Goal: Transaction & Acquisition: Purchase product/service

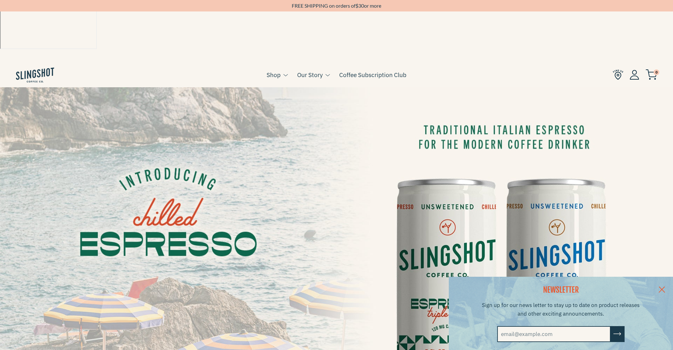
click at [668, 289] on link at bounding box center [662, 289] width 22 height 25
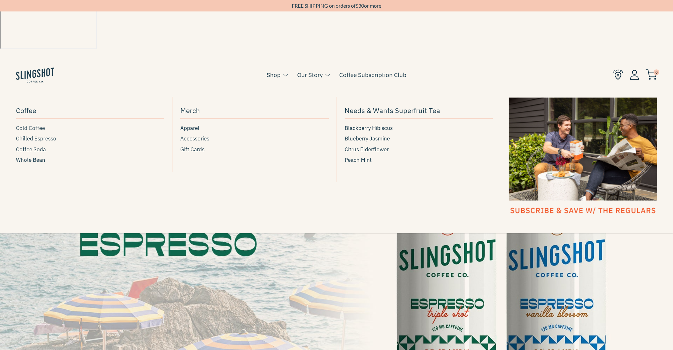
click at [29, 124] on span "Cold Coffee" at bounding box center [30, 128] width 29 height 9
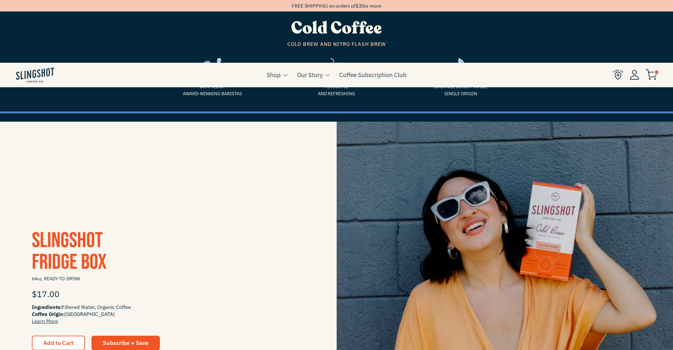
scroll to position [170, 0]
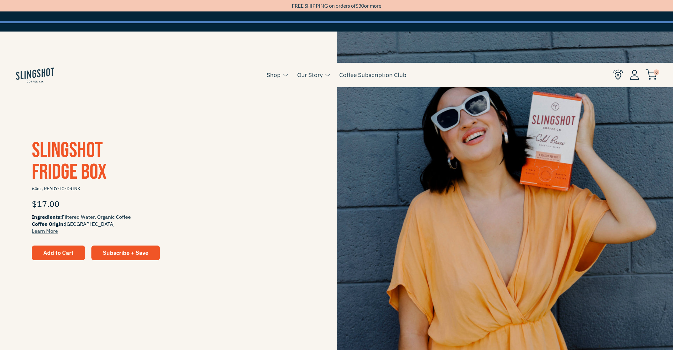
click at [55, 246] on button "Add to Cart" at bounding box center [58, 253] width 53 height 15
click at [67, 250] on span "Add to Cart" at bounding box center [58, 253] width 30 height 6
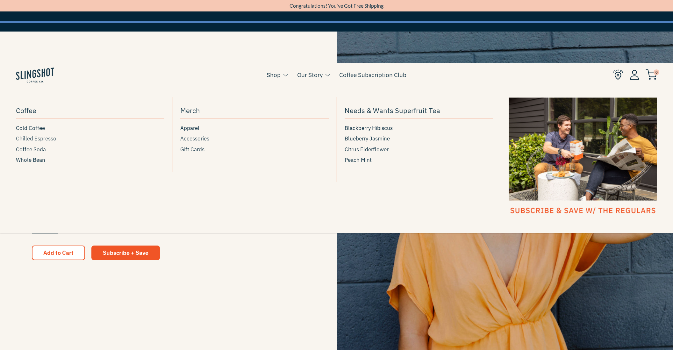
click at [43, 135] on span "Chilled Espresso" at bounding box center [36, 139] width 40 height 9
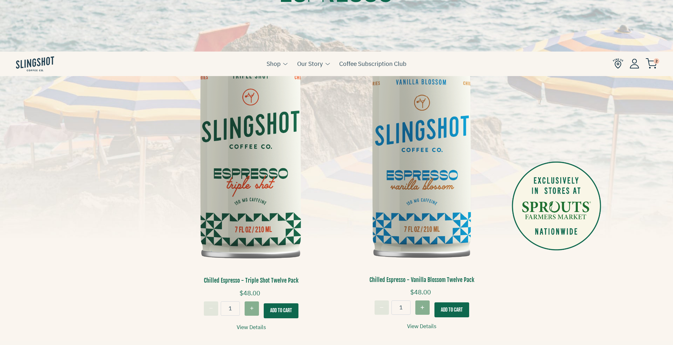
scroll to position [301, 0]
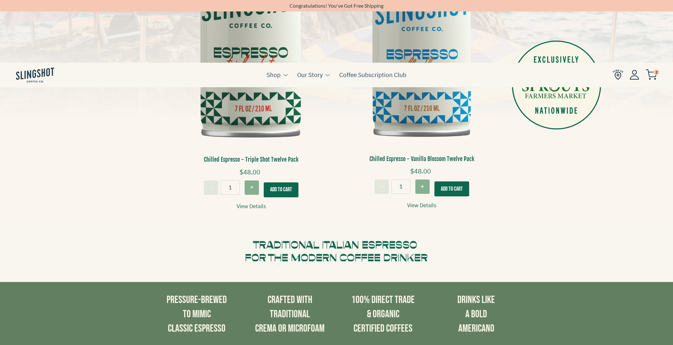
click at [274, 182] on button "Add To Cart" at bounding box center [281, 189] width 35 height 15
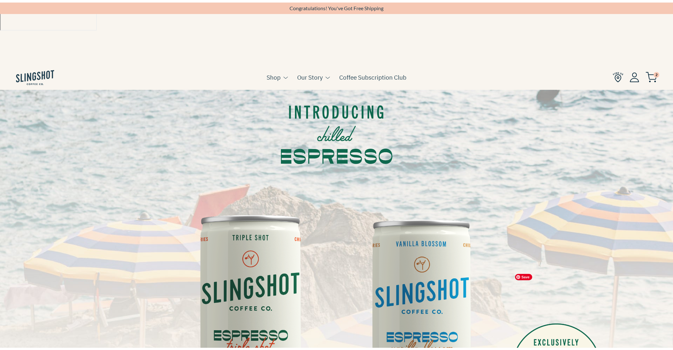
scroll to position [0, 0]
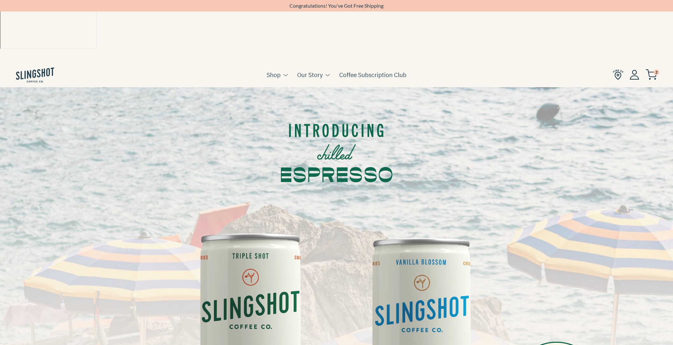
click at [653, 69] on img at bounding box center [650, 74] width 11 height 11
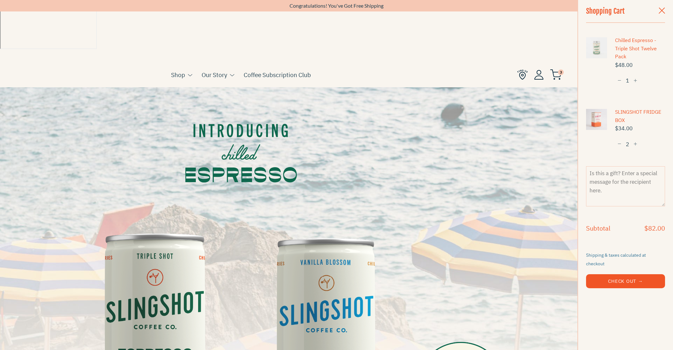
click at [621, 146] on button "−" at bounding box center [619, 145] width 9 height 12
